Goal: Navigation & Orientation: Find specific page/section

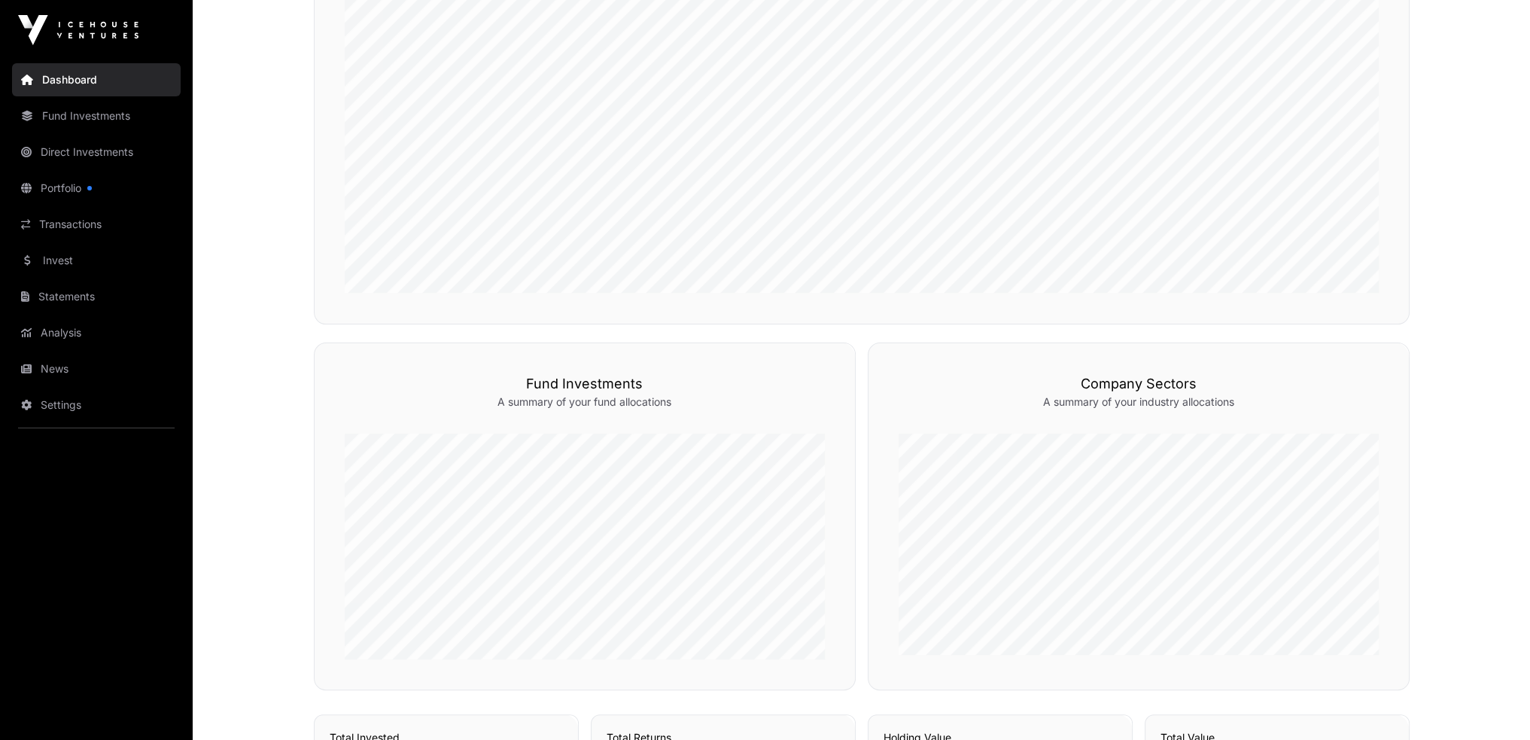
scroll to position [394, 0]
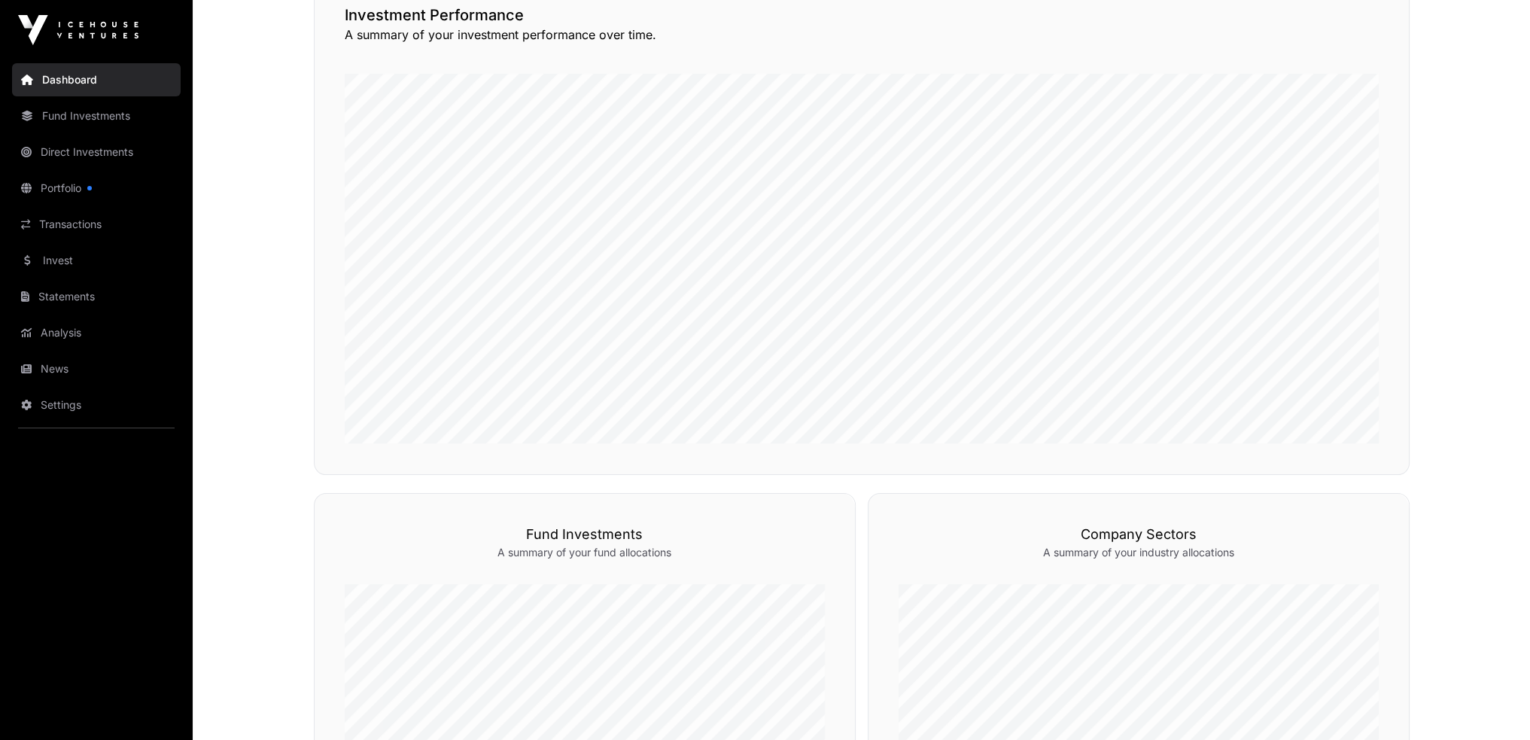
click at [72, 113] on link "Fund Investments" at bounding box center [96, 115] width 169 height 33
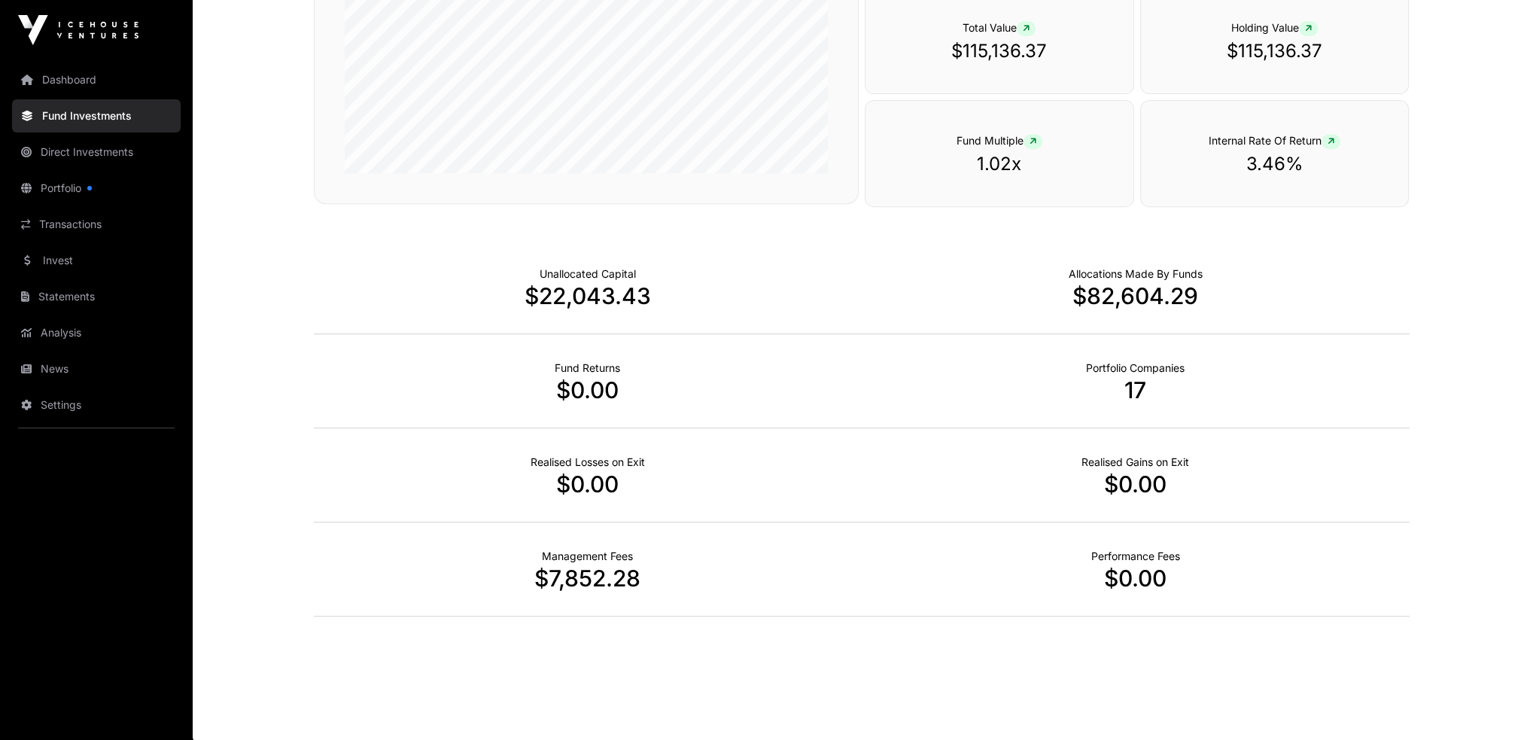
scroll to position [476, 0]
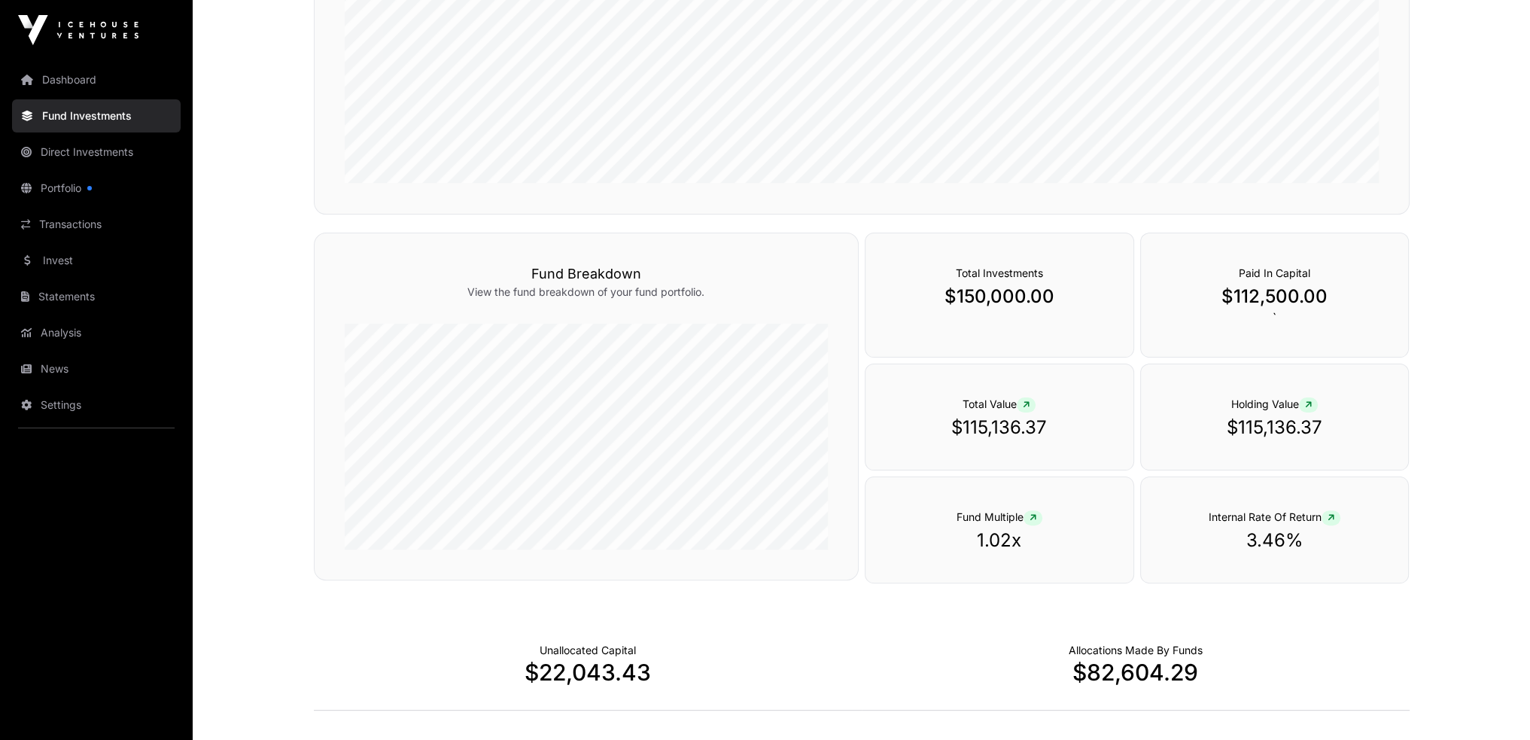
click at [84, 160] on link "Direct Investments" at bounding box center [96, 151] width 169 height 33
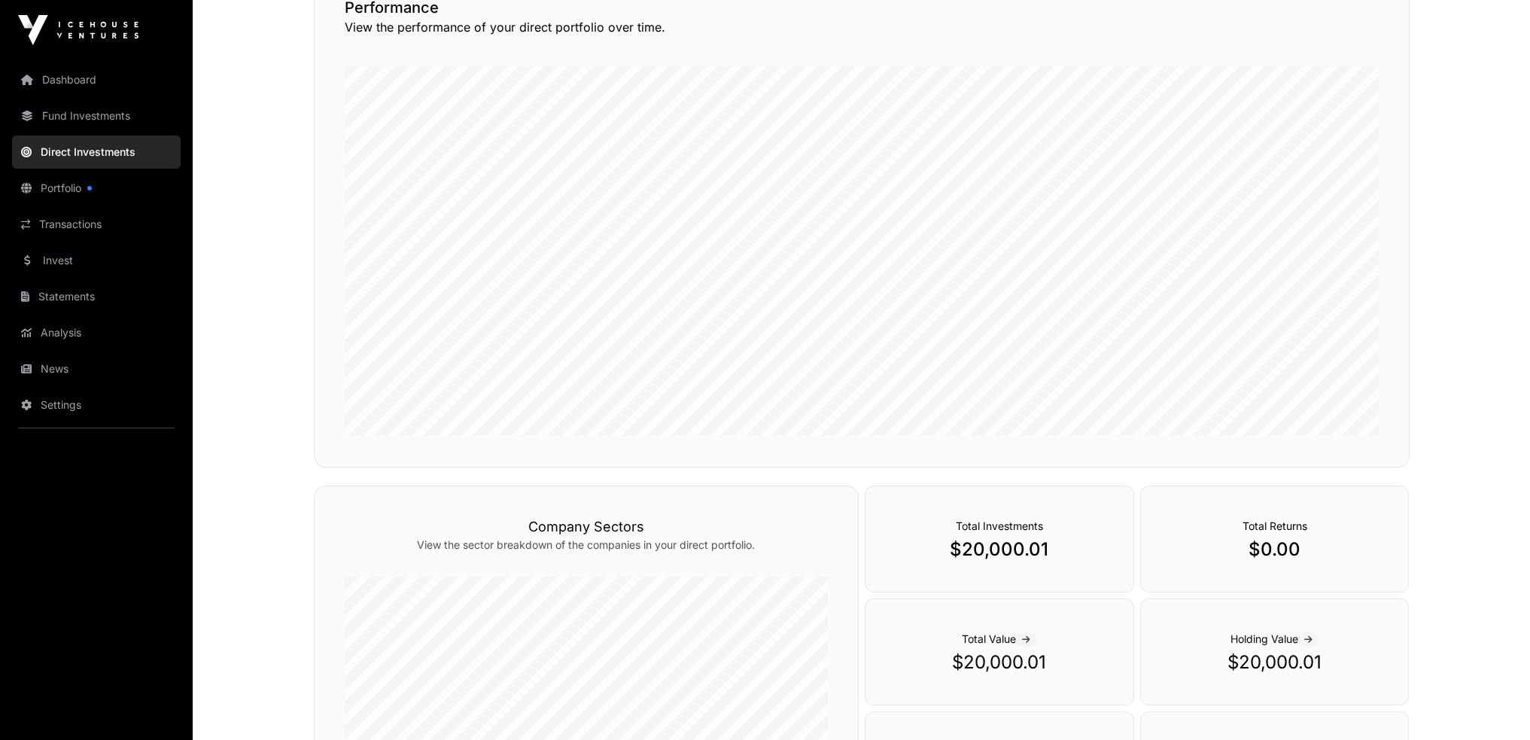
scroll to position [15, 0]
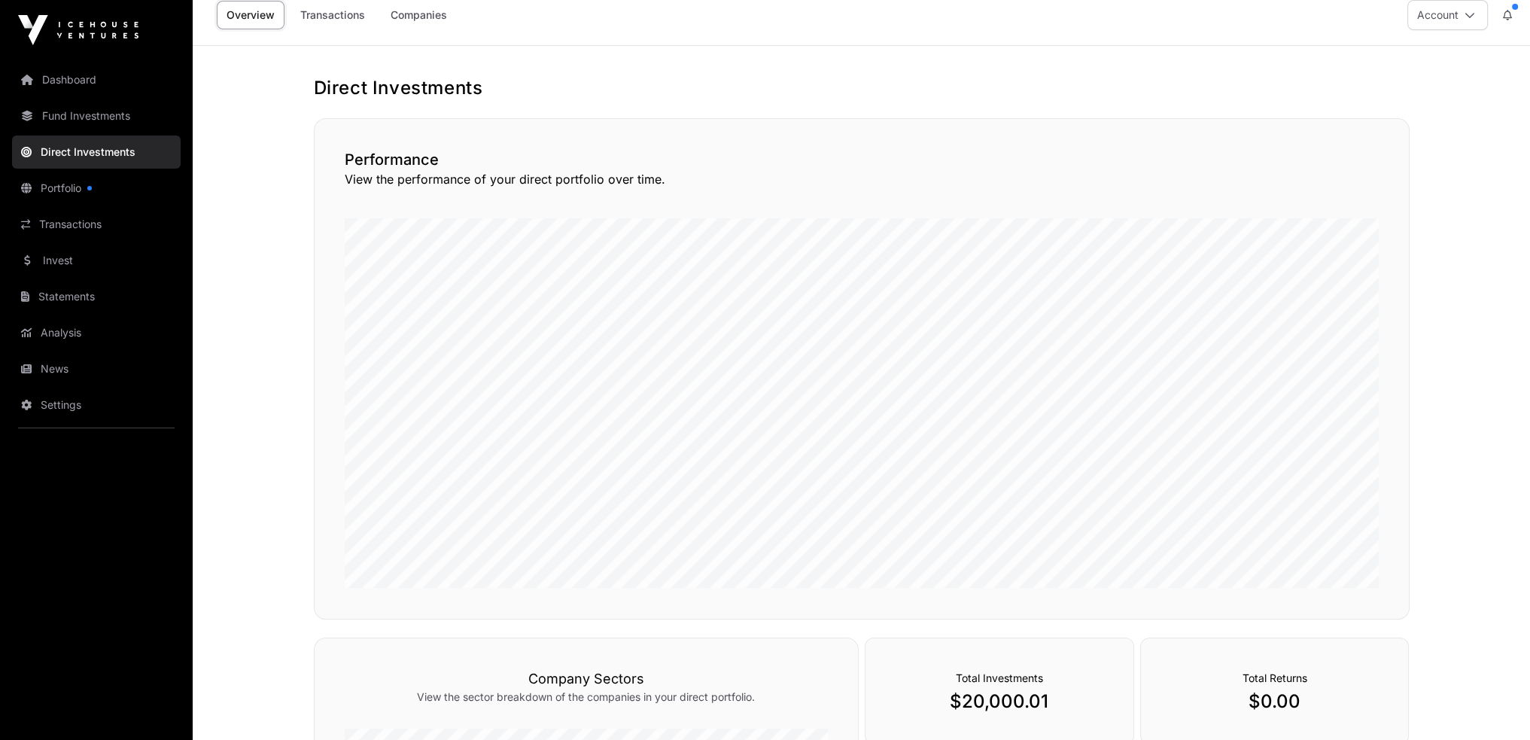
click at [81, 222] on link "Transactions" at bounding box center [96, 224] width 169 height 33
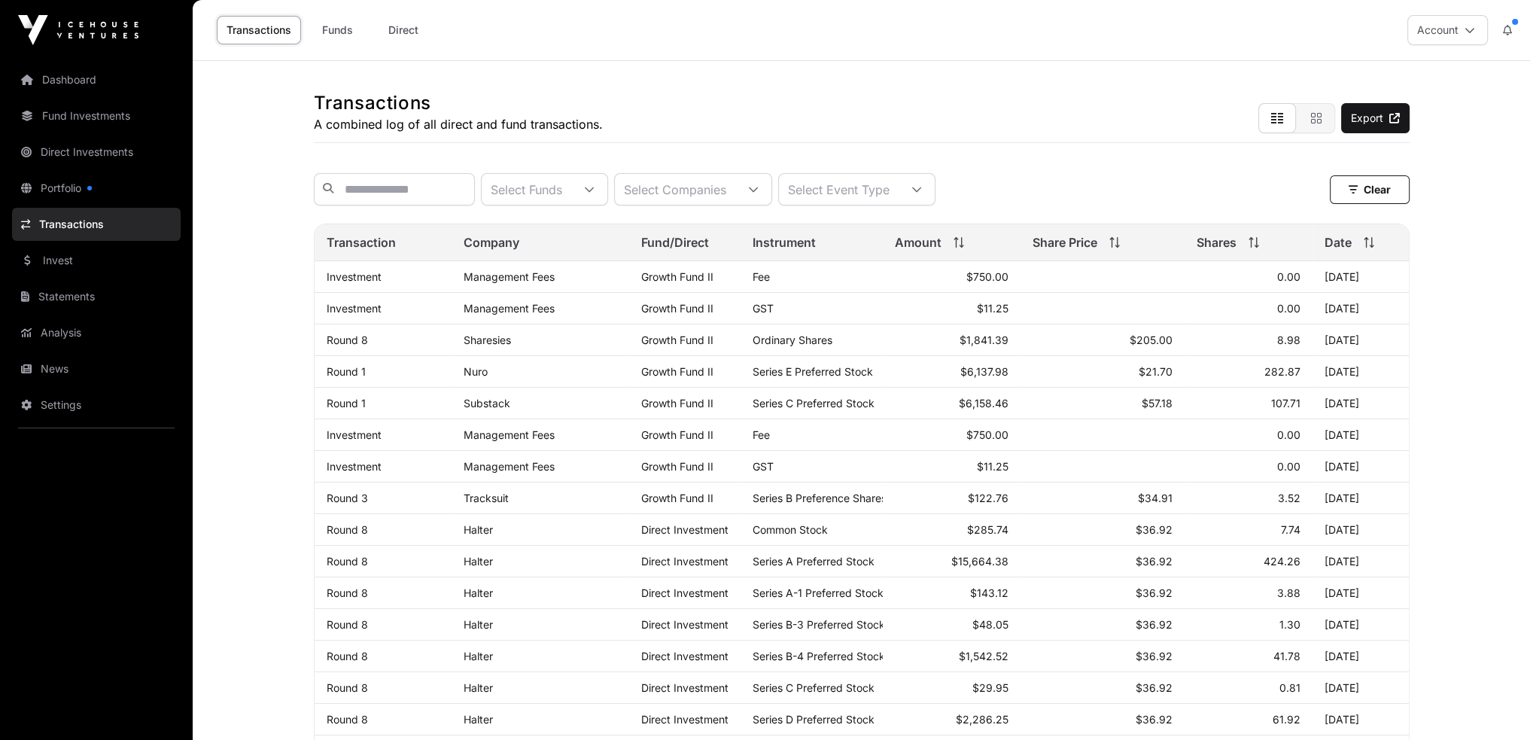
click at [75, 117] on link "Fund Investments" at bounding box center [96, 115] width 169 height 33
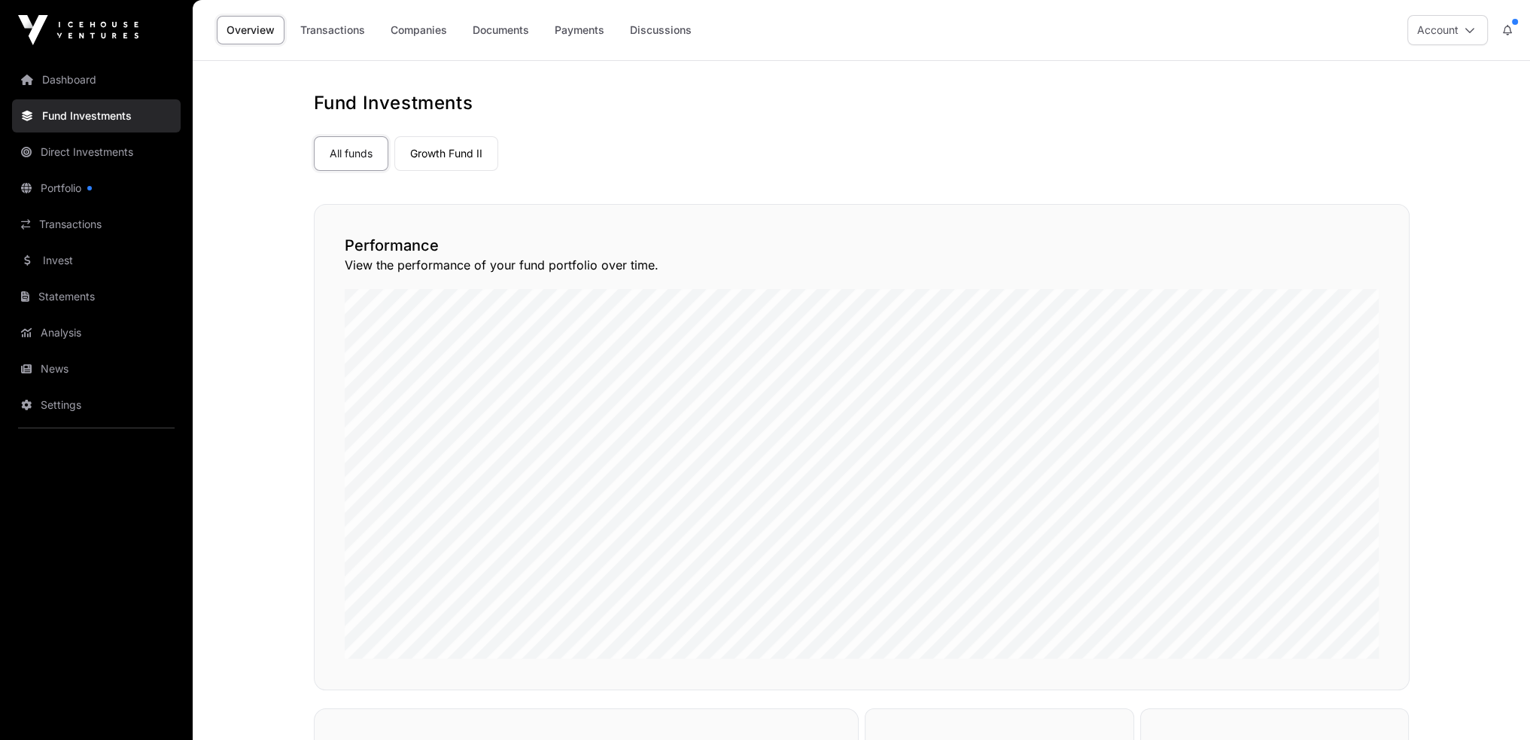
click at [442, 142] on link "Growth Fund II" at bounding box center [446, 153] width 104 height 35
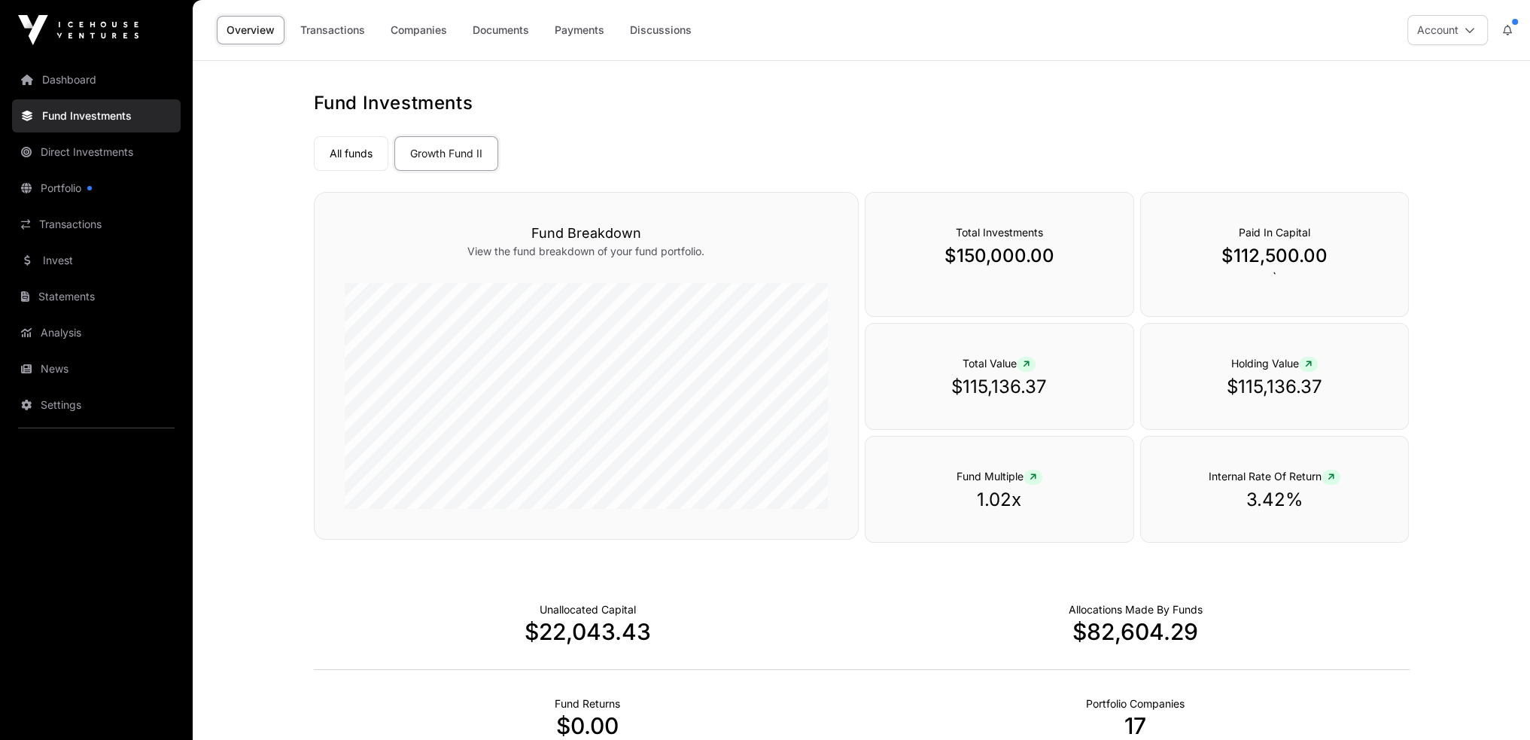
click at [425, 32] on link "Companies" at bounding box center [419, 30] width 76 height 29
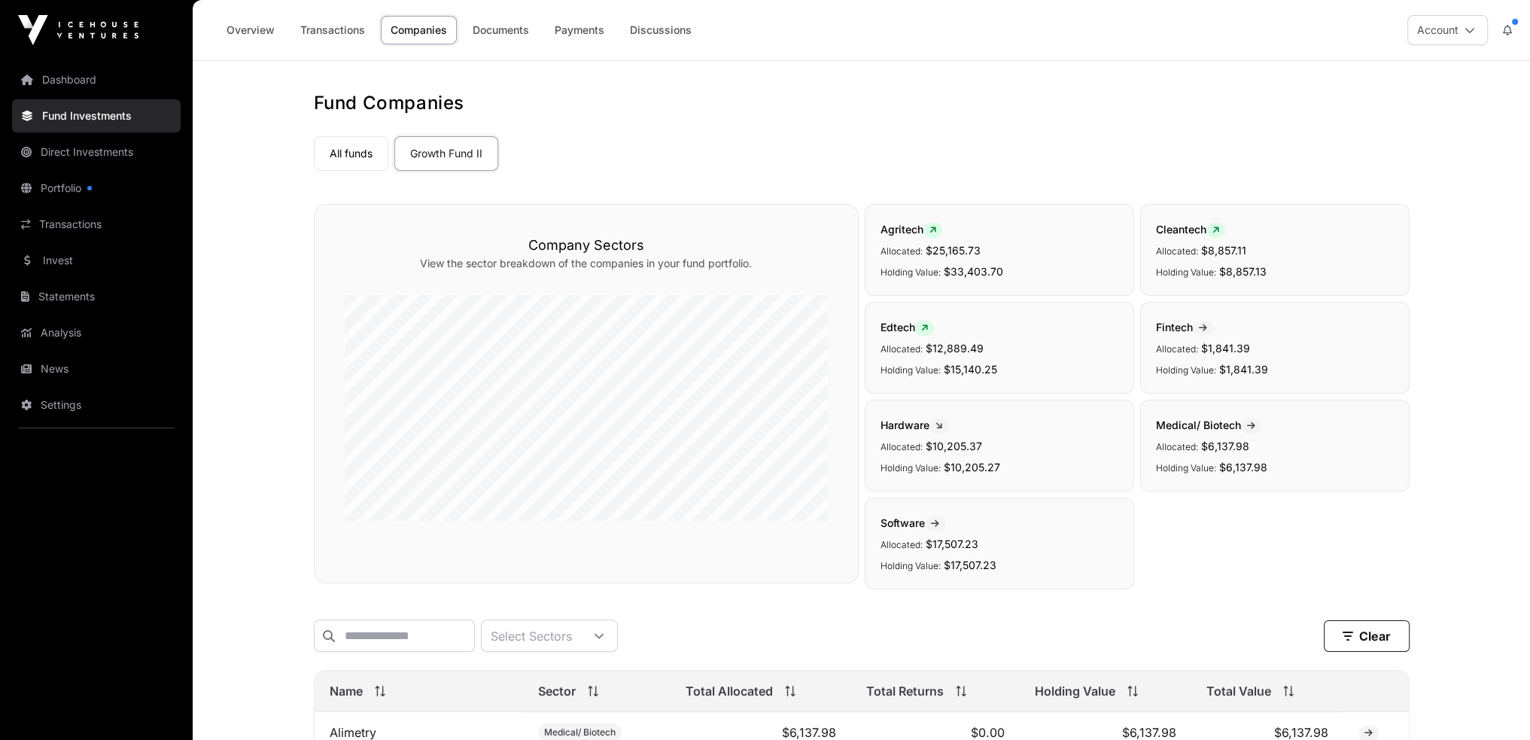
click at [586, 26] on link "Payments" at bounding box center [579, 30] width 69 height 29
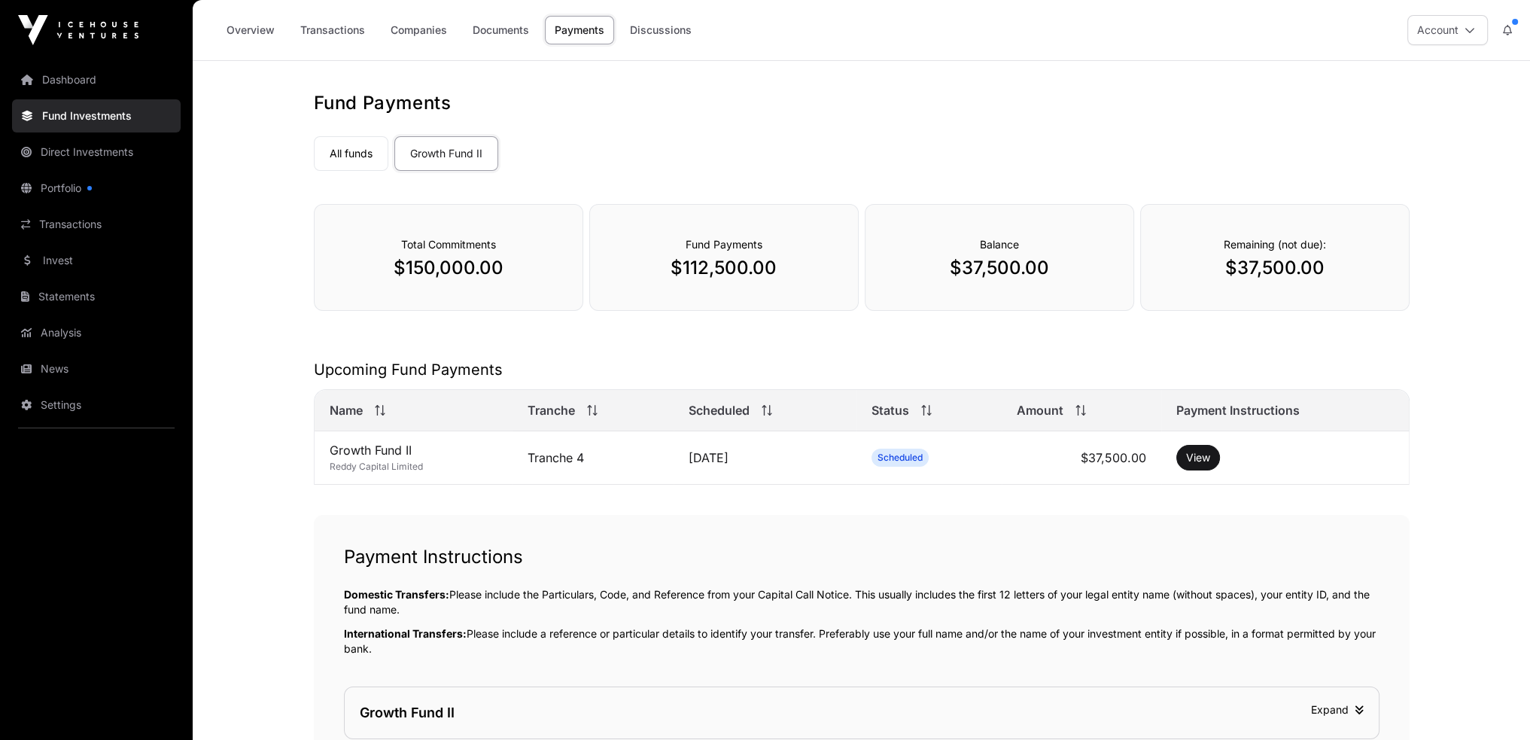
click at [1443, 35] on button "Account" at bounding box center [1448, 30] width 81 height 30
click at [1364, 206] on span "Sign Out" at bounding box center [1353, 210] width 43 height 15
